Goal: Information Seeking & Learning: Learn about a topic

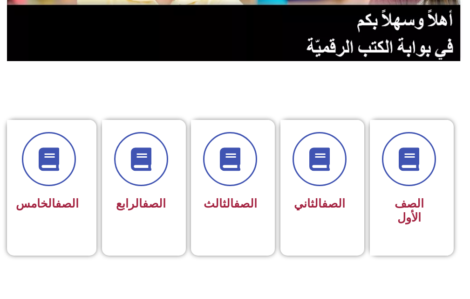
scroll to position [168, 0]
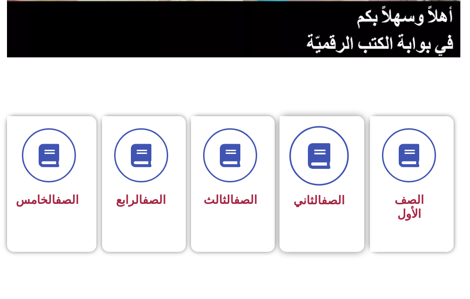
click at [337, 149] on span at bounding box center [320, 156] width 60 height 60
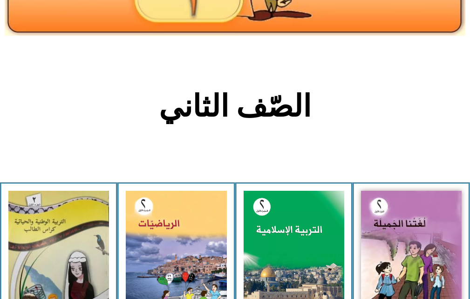
scroll to position [153, 0]
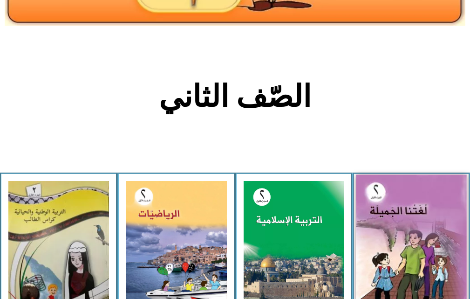
click at [411, 210] on img at bounding box center [411, 244] width 111 height 138
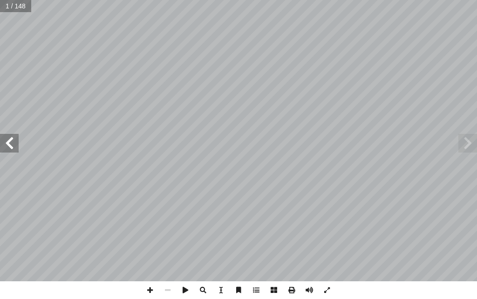
click at [5, 142] on span at bounding box center [9, 143] width 19 height 19
click at [4, 142] on span at bounding box center [9, 143] width 19 height 19
click at [201, 289] on span at bounding box center [203, 290] width 18 height 18
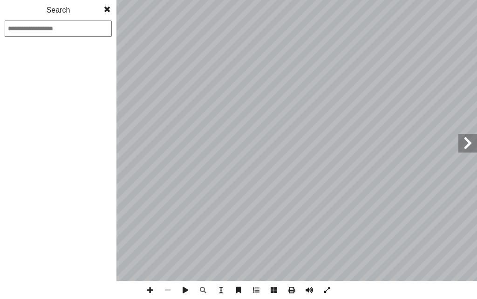
click at [75, 25] on input at bounding box center [58, 29] width 107 height 16
click at [58, 33] on input at bounding box center [58, 29] width 107 height 16
click at [105, 7] on span at bounding box center [107, 9] width 17 height 19
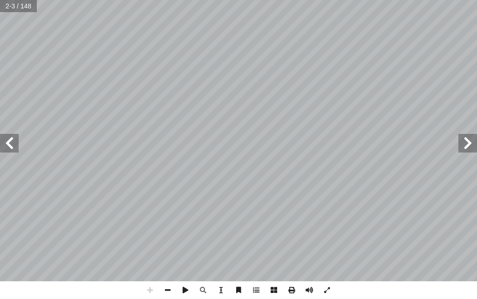
click at [11, 145] on span at bounding box center [9, 143] width 19 height 19
click at [11, 142] on span at bounding box center [9, 143] width 19 height 19
click at [166, 289] on span at bounding box center [168, 290] width 18 height 18
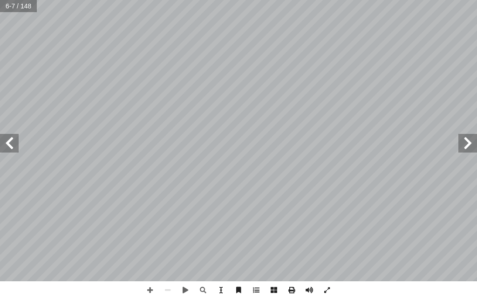
click at [2, 139] on span at bounding box center [9, 143] width 19 height 19
click at [3, 139] on span at bounding box center [9, 143] width 19 height 19
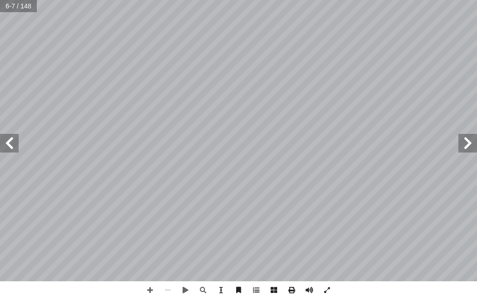
click at [3, 139] on span at bounding box center [9, 143] width 19 height 19
click at [5, 138] on span at bounding box center [9, 143] width 19 height 19
click at [15, 143] on span at bounding box center [9, 143] width 19 height 19
click at [6, 135] on span at bounding box center [9, 143] width 19 height 19
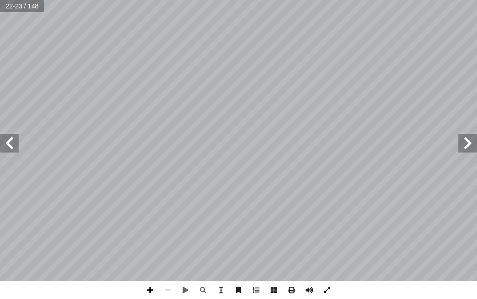
click at [147, 287] on span at bounding box center [150, 290] width 18 height 18
